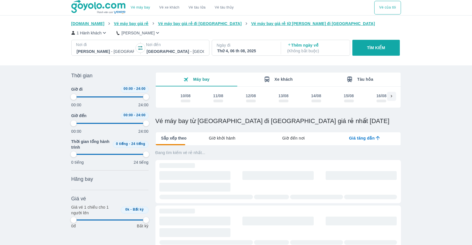
click at [33, 87] on div "Vé máy bay Vé xe khách Vé tàu lửa Vé tàu thủy Vé của tôi [DOMAIN_NAME] Vé máy b…" at bounding box center [236, 200] width 472 height 401
click at [117, 51] on div at bounding box center [105, 51] width 57 height 7
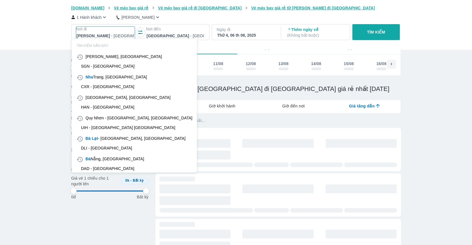
scroll to position [33, 0]
click at [168, 34] on div at bounding box center [175, 35] width 57 height 7
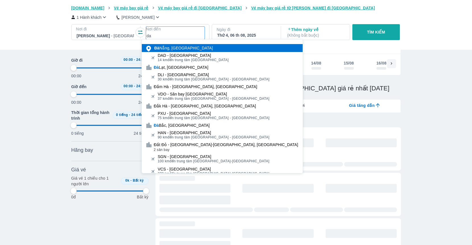
type input "d"
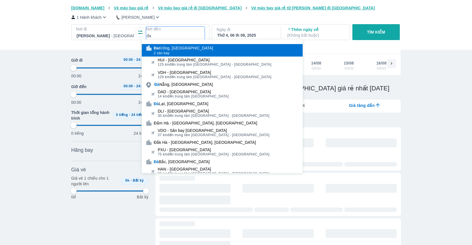
type input "đ"
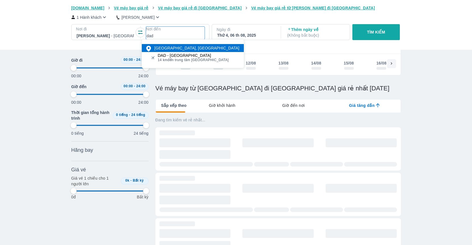
type input "dad"
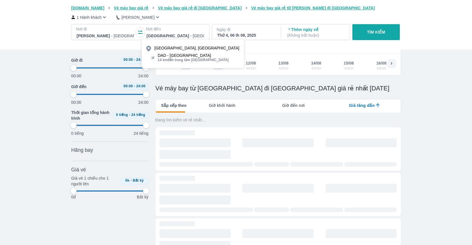
click at [194, 57] on div "DAD - [GEOGRAPHIC_DATA]" at bounding box center [193, 55] width 71 height 5
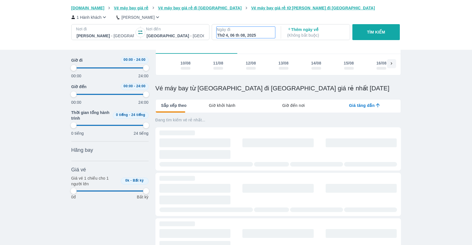
click at [254, 35] on div "Thứ 4, 06 th 08, 2025" at bounding box center [245, 35] width 57 height 6
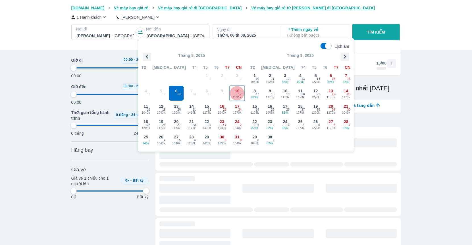
click at [239, 92] on span "17" at bounding box center [239, 94] width 3 height 5
type input "97.9166666666667"
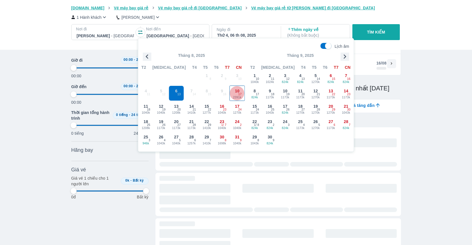
type input "97.9166666666667"
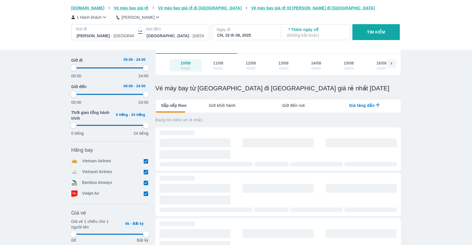
type input "97.9166666666667"
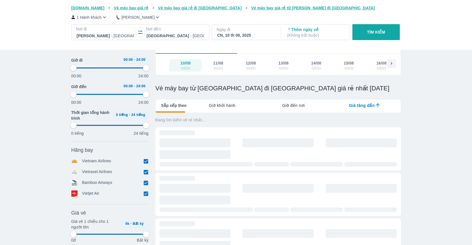
type input "97.9166666666667"
click at [368, 33] on p "TÌM KIẾM" at bounding box center [376, 32] width 18 height 6
type input "97.9166666666667"
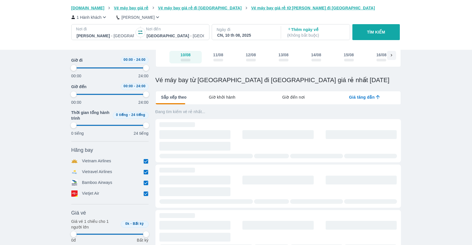
type input "97.9166666666667"
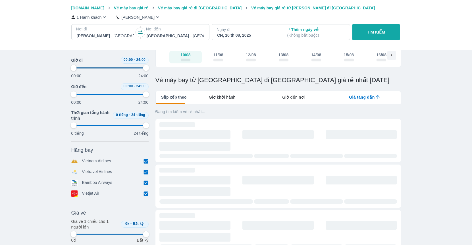
type input "97.9166666666667"
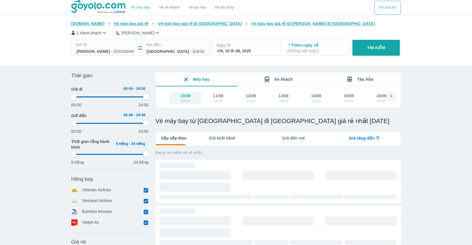
type input "97.9166666666667"
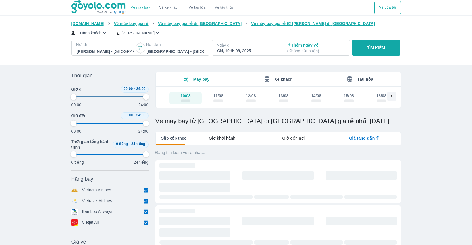
type input "97.9166666666667"
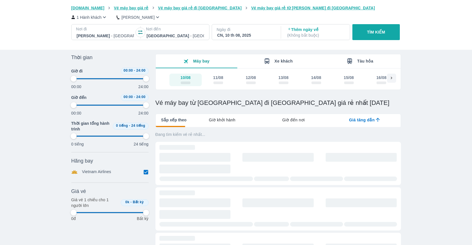
type input "97.9166666666667"
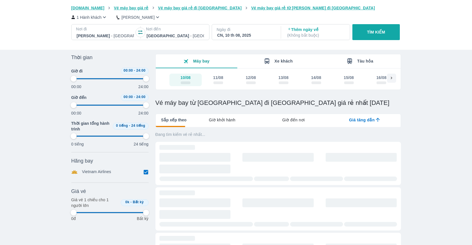
type input "97.9166666666667"
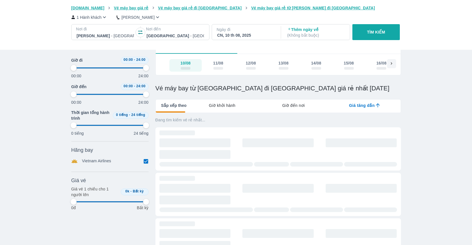
type input "97.9166666666667"
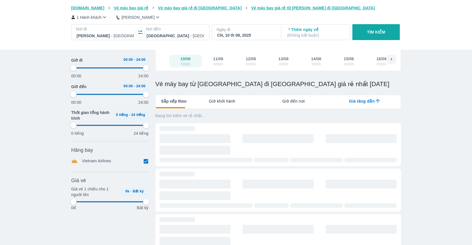
scroll to position [38, 0]
click at [62, 140] on div "Vé máy bay Vé xe khách Vé tàu lửa Vé tàu thủy Vé của tôi [DOMAIN_NAME] Vé máy b…" at bounding box center [236, 162] width 472 height 401
type input "97.9166666666667"
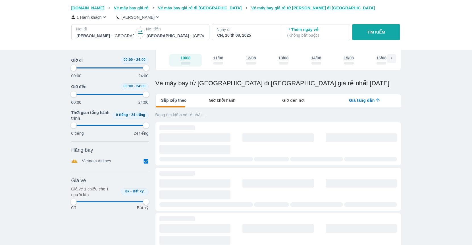
type input "97.9166666666667"
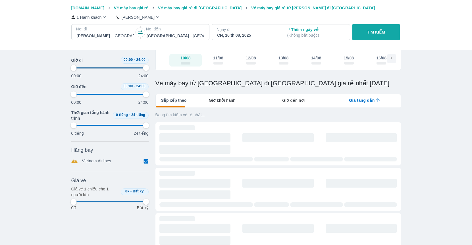
type input "97.9166666666667"
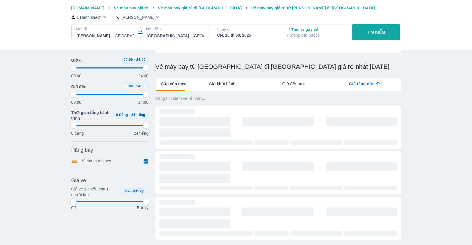
type input "97.9166666666667"
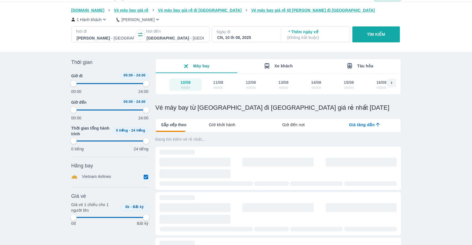
scroll to position [0, 0]
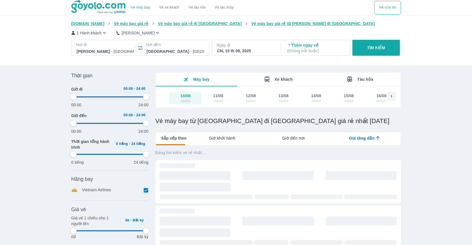
type input "97.9166666666667"
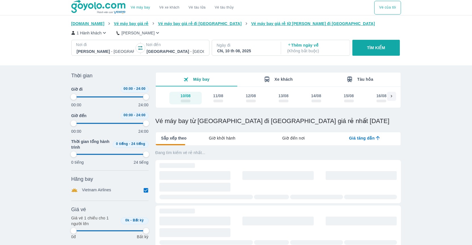
type input "97.9166666666667"
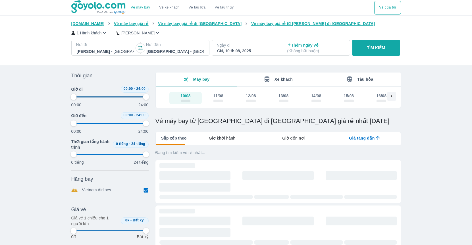
type input "97.9166666666667"
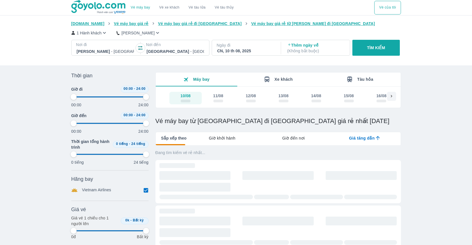
type input "97.9166666666667"
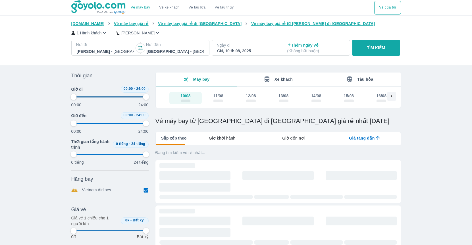
type input "97.9166666666667"
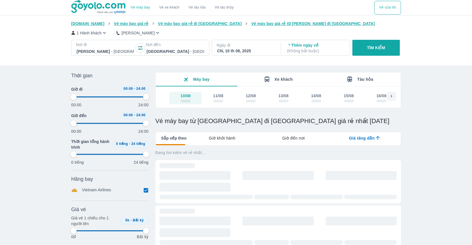
type input "97.9166666666667"
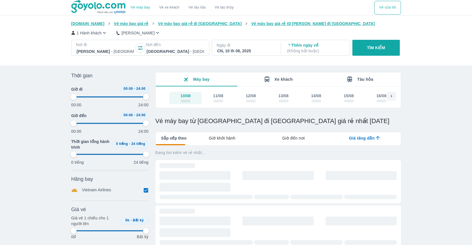
type input "97.9166666666667"
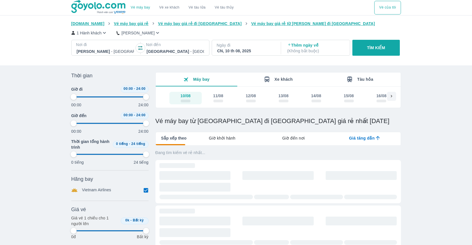
type input "97.9166666666667"
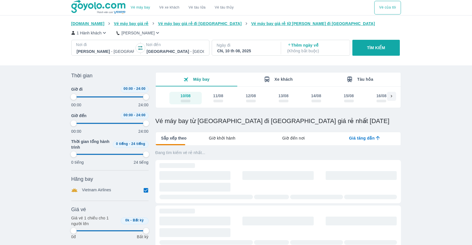
type input "97.9166666666667"
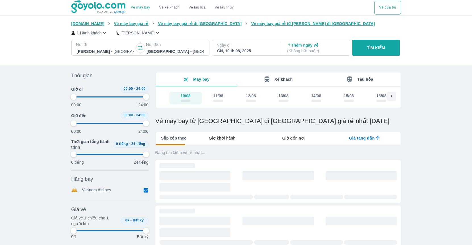
type input "97.9166666666667"
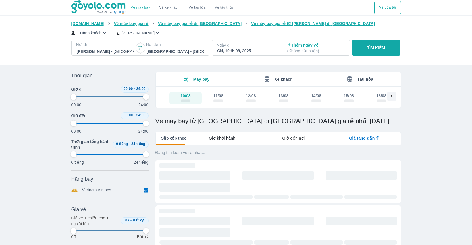
type input "97.9166666666667"
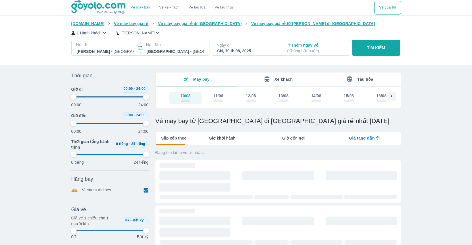
type input "97.9166666666667"
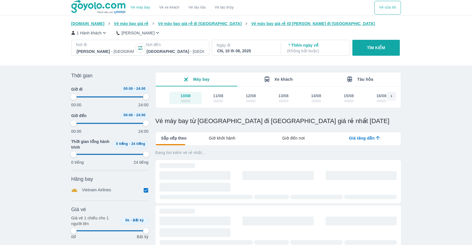
type input "97.9166666666667"
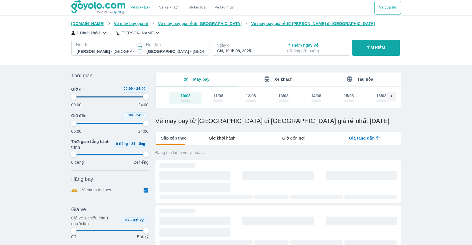
type input "97.9166666666667"
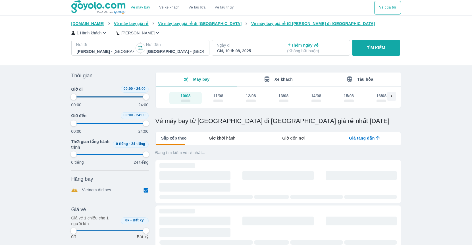
type input "97.9166666666667"
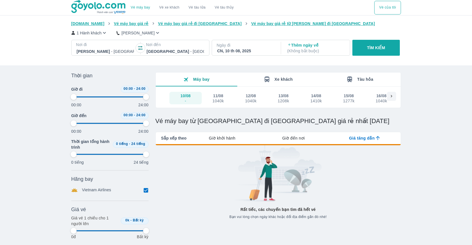
type input "97.9166666666667"
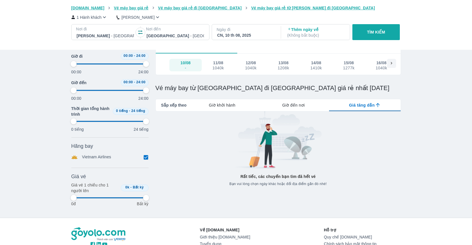
scroll to position [43, 0]
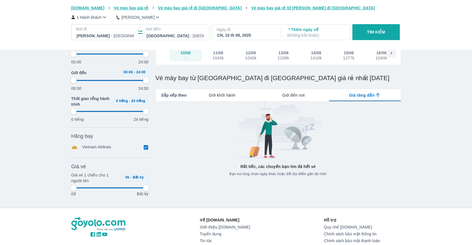
click at [257, 159] on img at bounding box center [277, 130] width 97 height 58
type input "97.9166666666667"
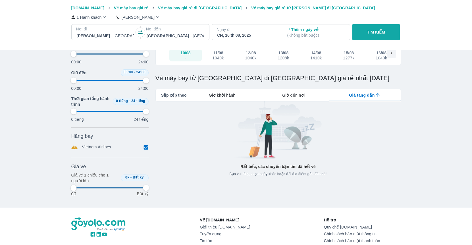
type input "97.9166666666667"
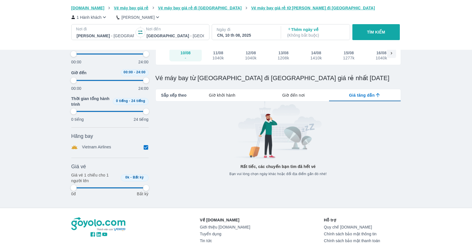
type input "97.9166666666667"
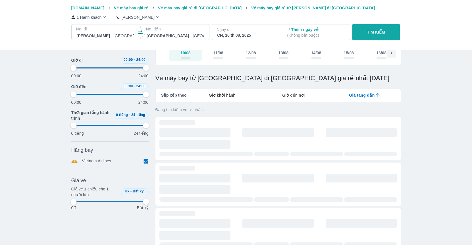
type input "97.9166666666667"
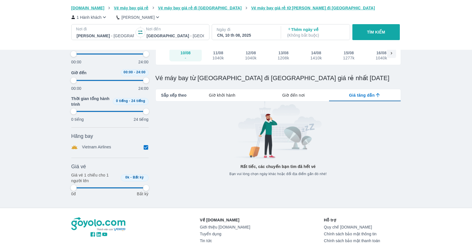
type input "97.9166666666667"
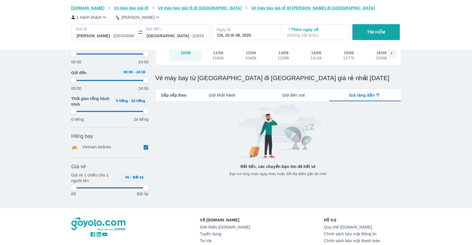
type input "97.9166666666667"
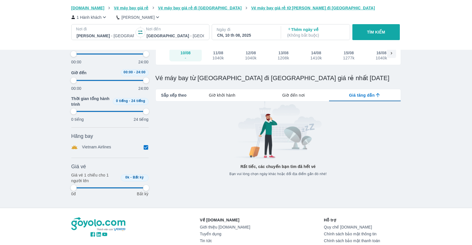
type input "97.9166666666667"
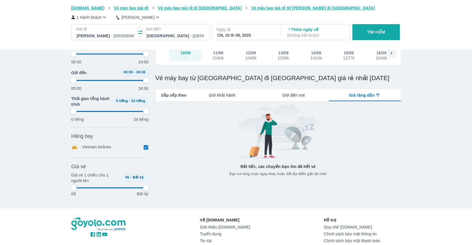
type input "97.9166666666667"
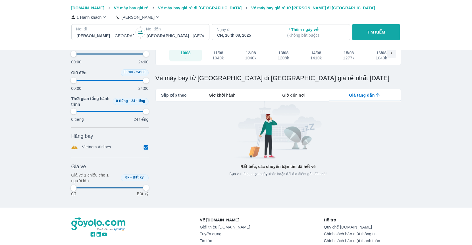
type input "97.9166666666667"
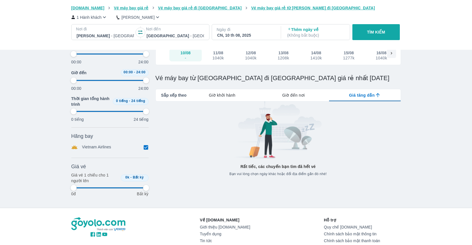
type input "97.9166666666667"
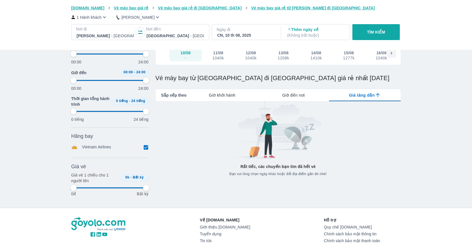
type input "97.9166666666667"
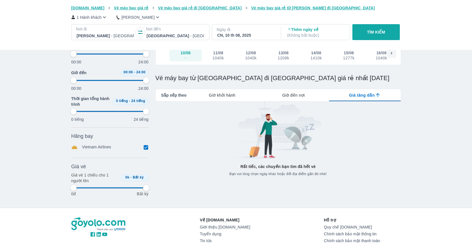
type input "97.9166666666667"
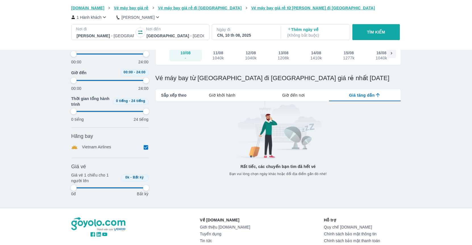
type input "97.9166666666667"
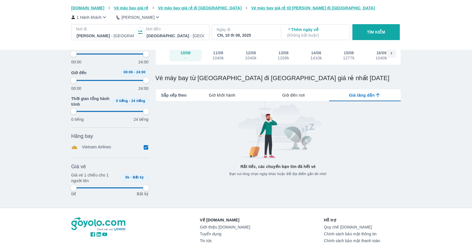
type input "97.9166666666667"
